Goal: Navigation & Orientation: Find specific page/section

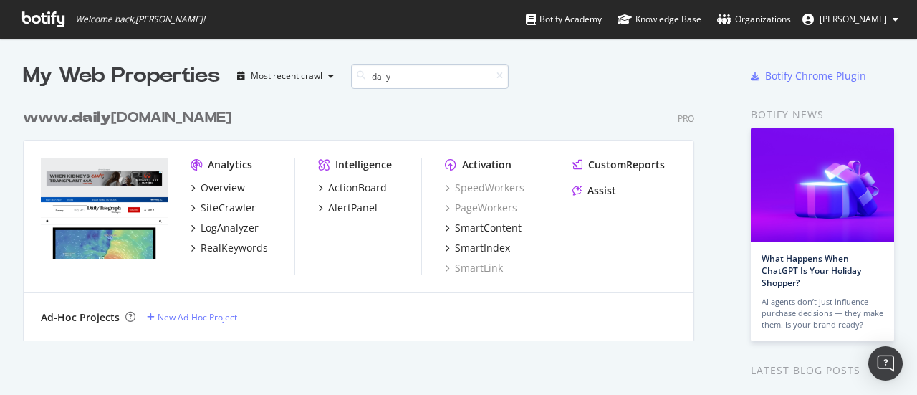
scroll to position [239, 671]
type input "daily"
click at [226, 190] on div "Overview" at bounding box center [223, 188] width 44 height 14
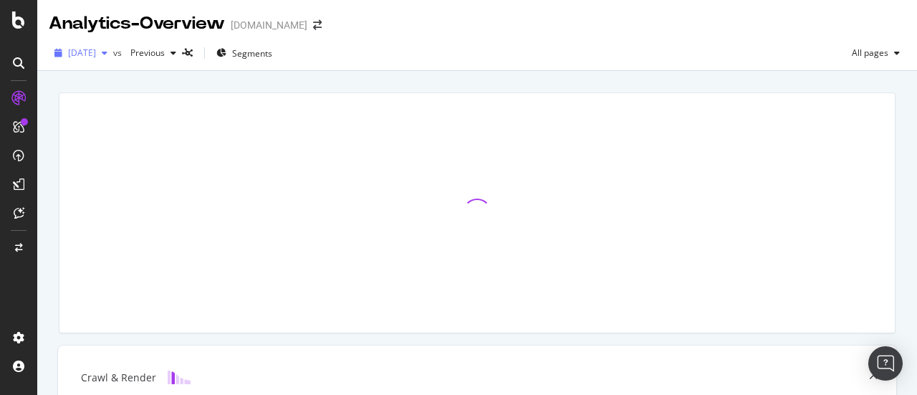
click at [107, 51] on icon "button" at bounding box center [105, 53] width 6 height 9
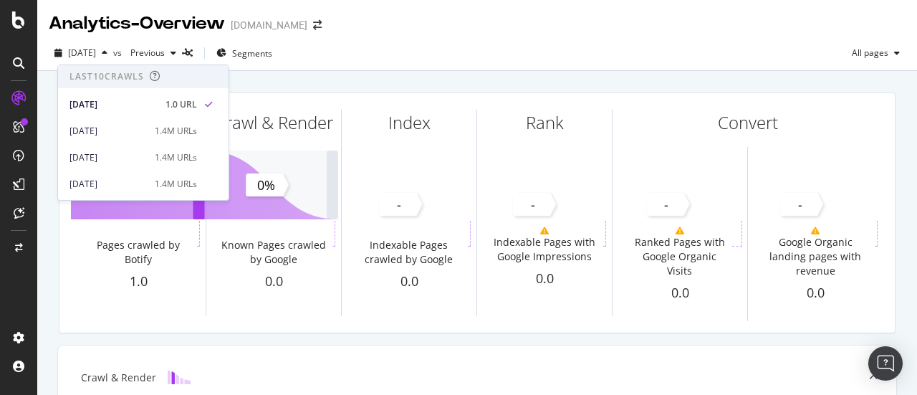
click at [498, 64] on div "[DATE] vs Previous Segments All pages" at bounding box center [477, 56] width 880 height 29
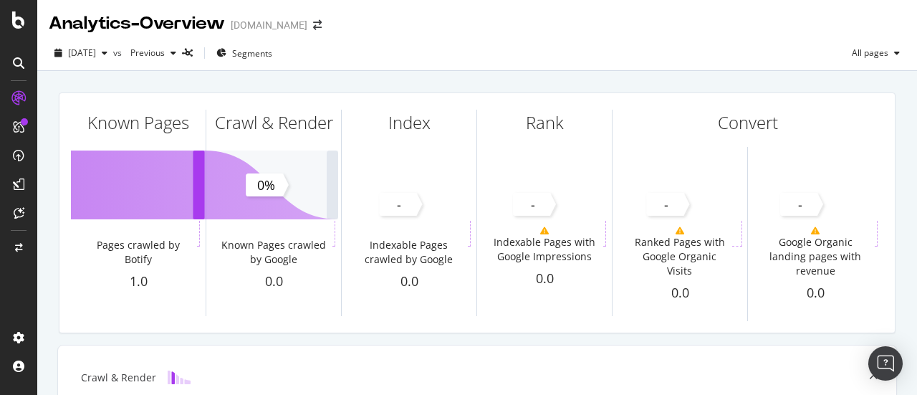
click at [25, 58] on div at bounding box center [18, 63] width 23 height 23
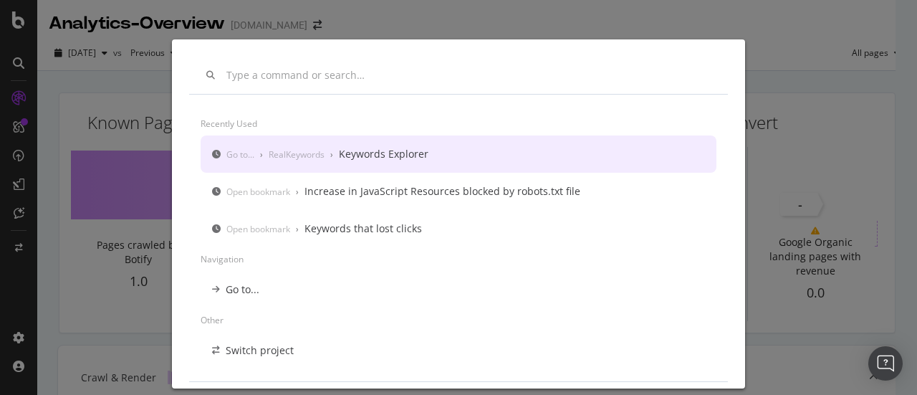
click at [777, 39] on div "Recently used Go to... › RealKeywords › Keywords Explorer Open bookmark › Incre…" at bounding box center [458, 197] width 917 height 395
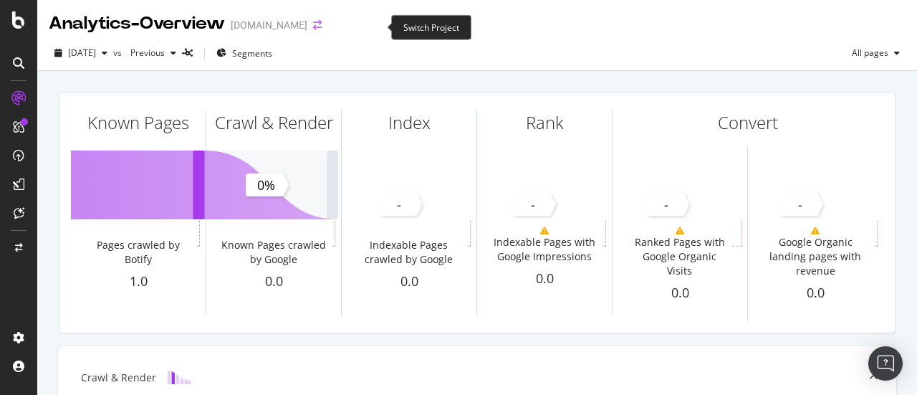
click at [322, 27] on icon "arrow-right-arrow-left" at bounding box center [317, 25] width 9 height 10
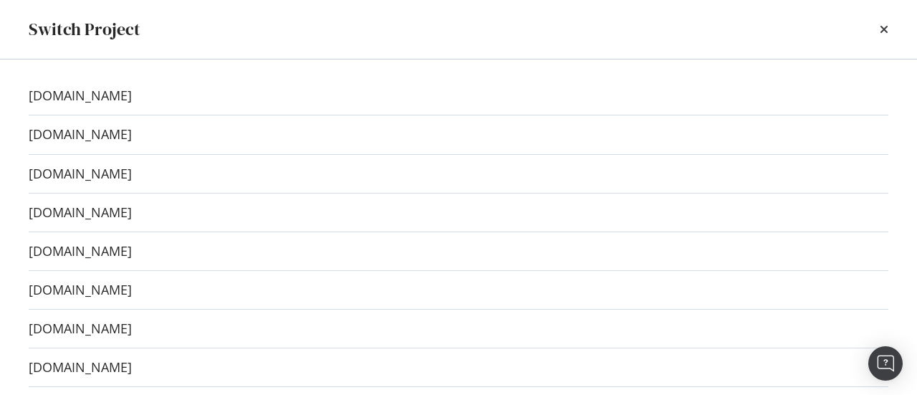
scroll to position [152, 0]
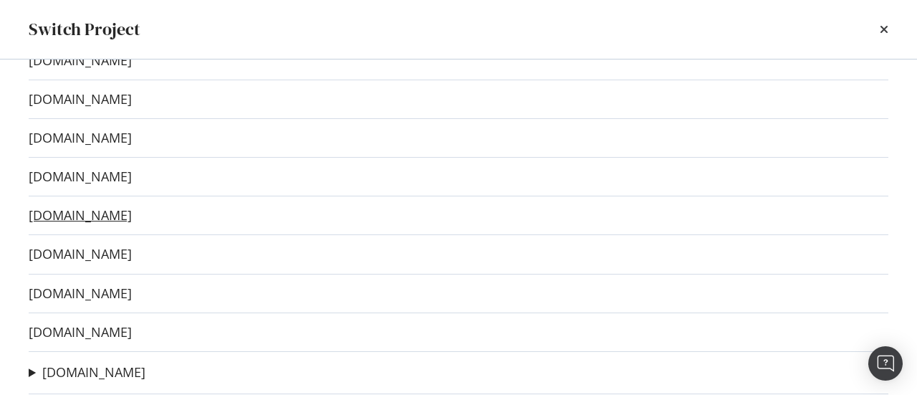
click at [128, 209] on link "[DOMAIN_NAME]" at bounding box center [80, 215] width 103 height 15
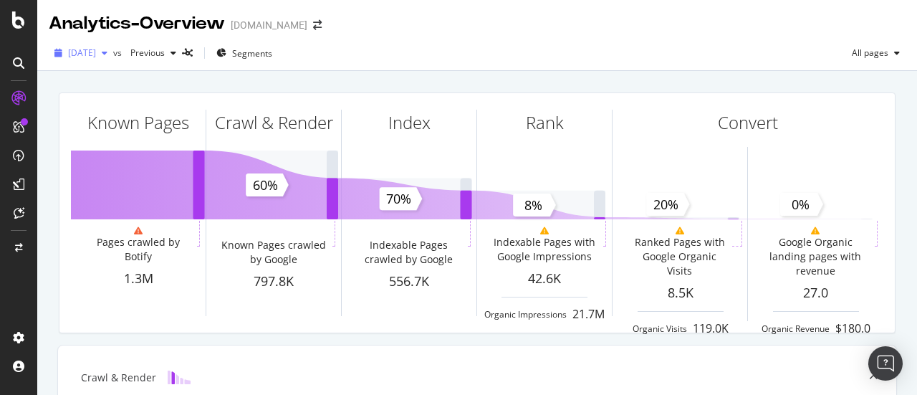
click at [113, 58] on div "[DATE]" at bounding box center [81, 52] width 64 height 21
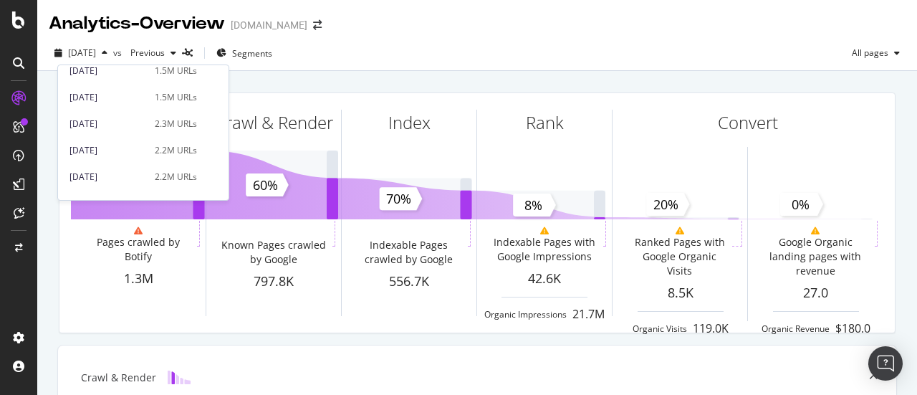
scroll to position [446, 0]
